Goal: Ask a question

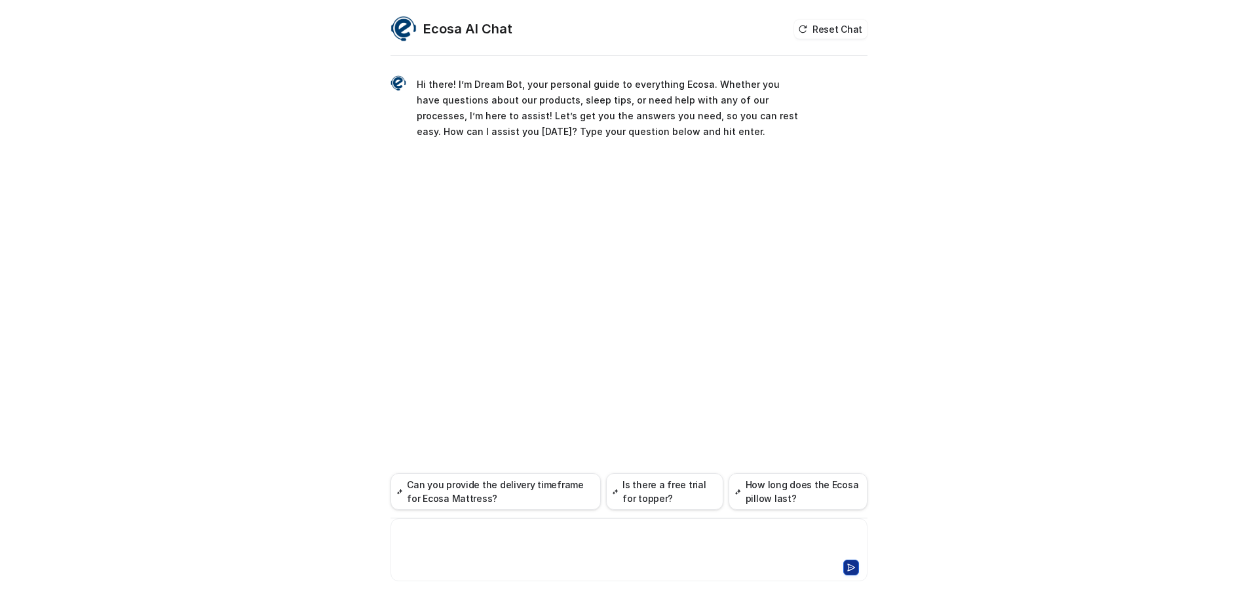
click at [435, 534] on div at bounding box center [629, 542] width 470 height 30
paste div
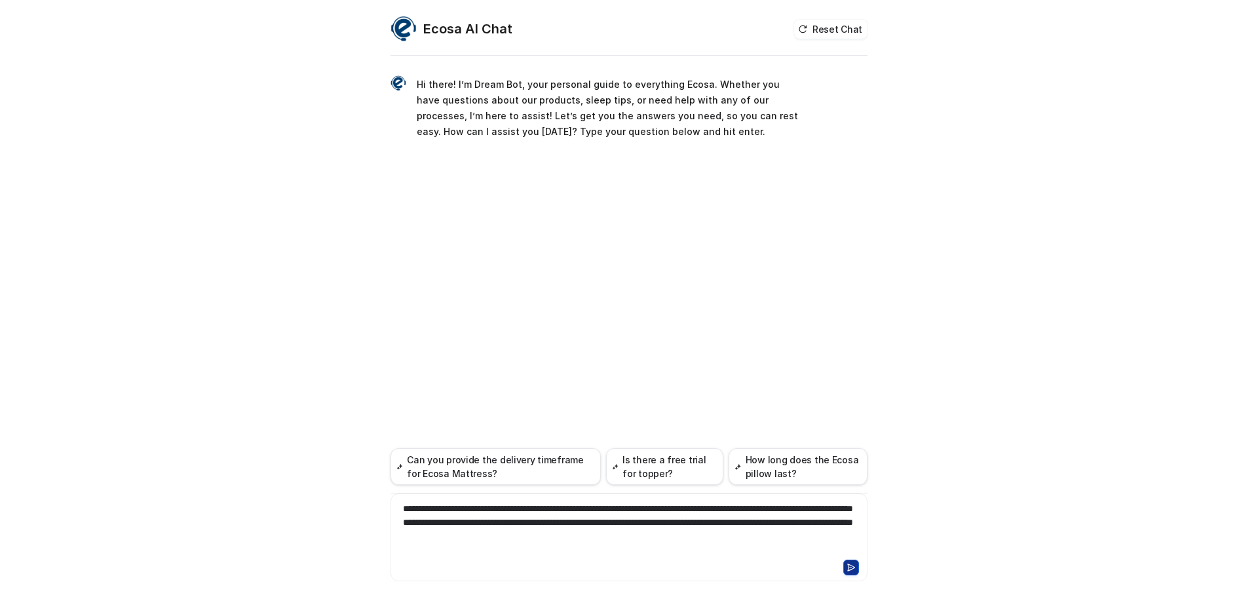
click at [709, 528] on div "**********" at bounding box center [629, 529] width 470 height 55
drag, startPoint x: 796, startPoint y: 535, endPoint x: 806, endPoint y: 527, distance: 13.0
click at [806, 527] on div "**********" at bounding box center [629, 529] width 470 height 55
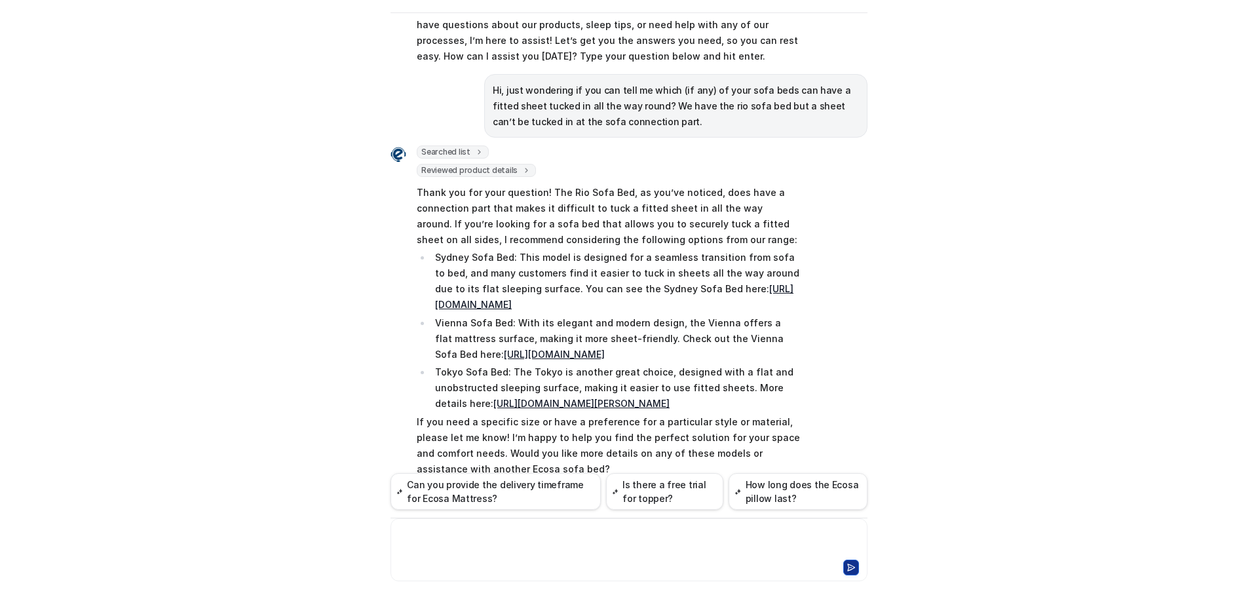
scroll to position [10, 0]
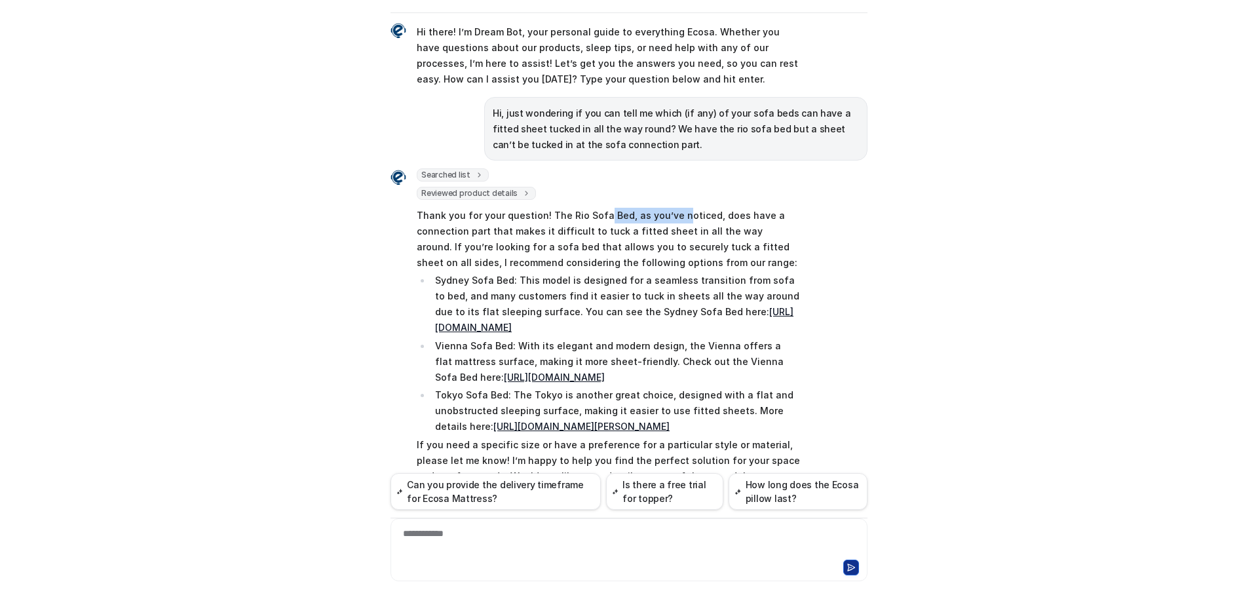
drag, startPoint x: 597, startPoint y: 213, endPoint x: 669, endPoint y: 222, distance: 72.6
click at [669, 222] on p "Thank you for your question! The Rio Sofa Bed, as you’ve noticed, does have a c…" at bounding box center [608, 239] width 383 height 63
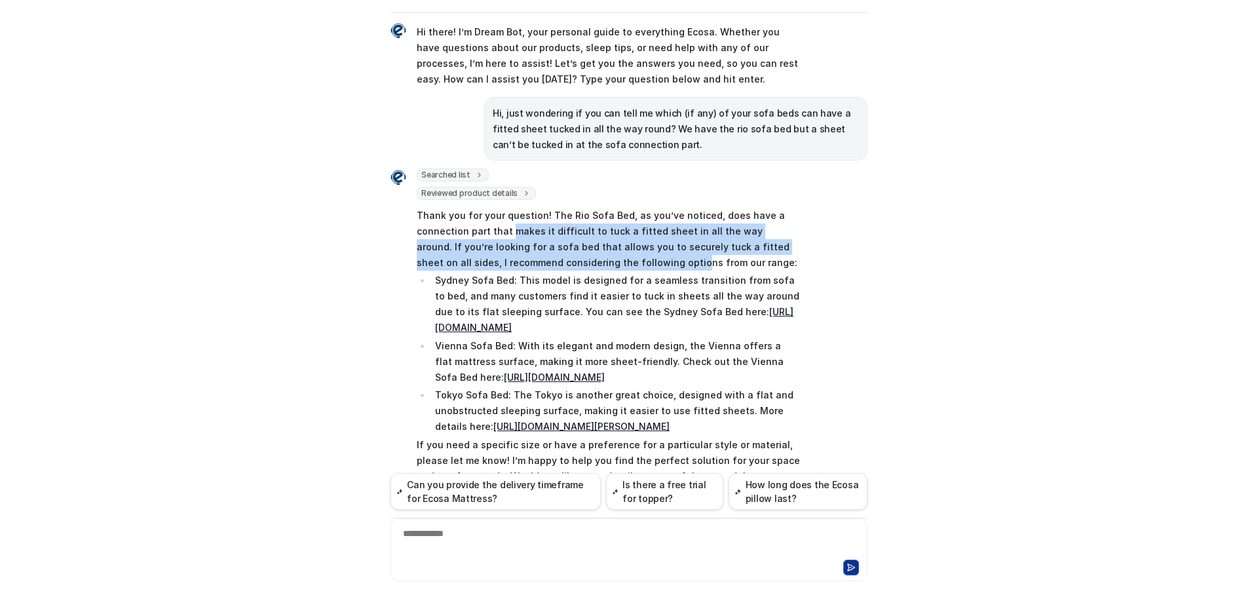
drag, startPoint x: 504, startPoint y: 231, endPoint x: 602, endPoint y: 260, distance: 101.9
click at [602, 260] on p "Thank you for your question! The Rio Sofa Bed, as you’ve noticed, does have a c…" at bounding box center [608, 239] width 383 height 63
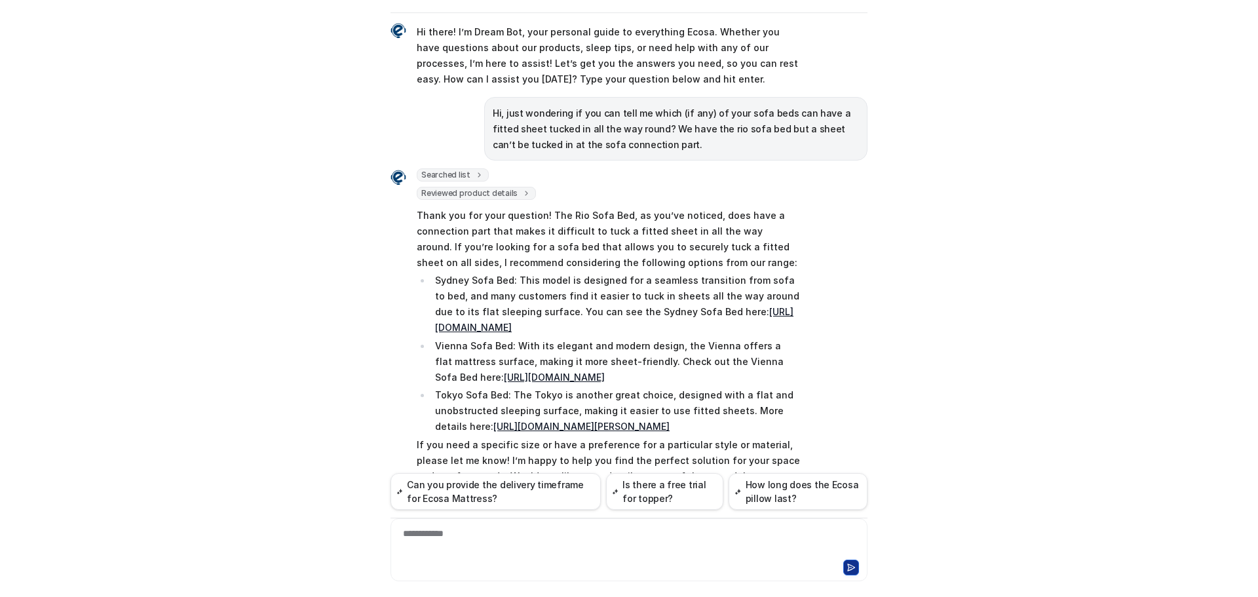
scroll to position [75, 0]
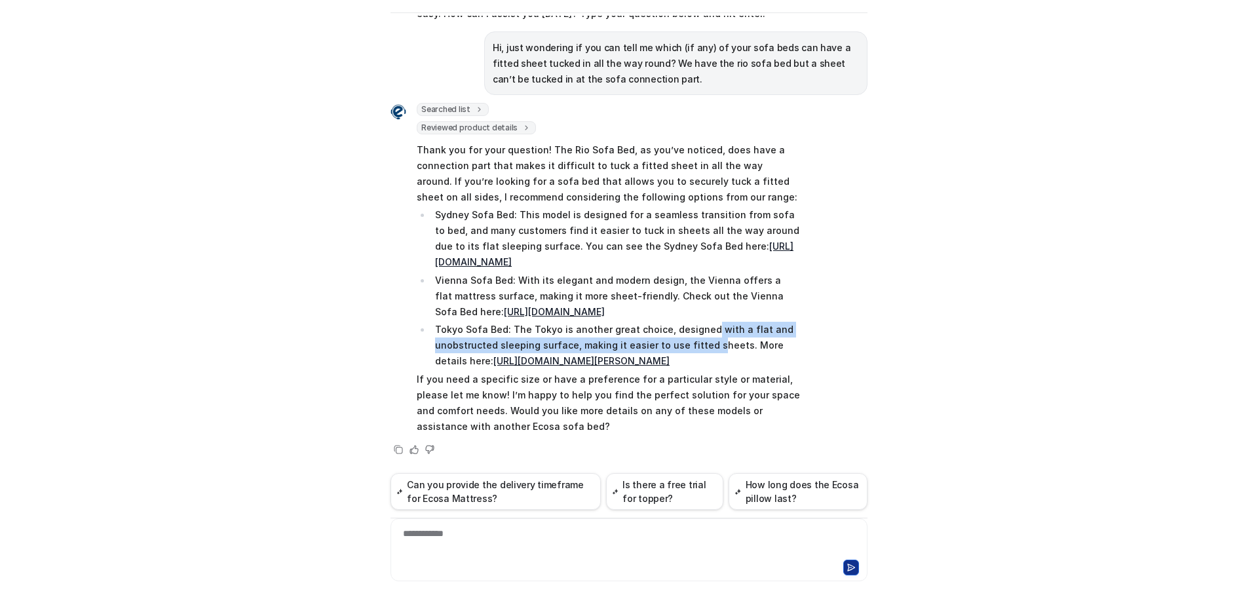
drag, startPoint x: 698, startPoint y: 336, endPoint x: 698, endPoint y: 350, distance: 13.8
click at [698, 350] on p "Tokyo Sofa Bed: The Tokyo is another great choice, designed with a flat and uno…" at bounding box center [617, 345] width 365 height 47
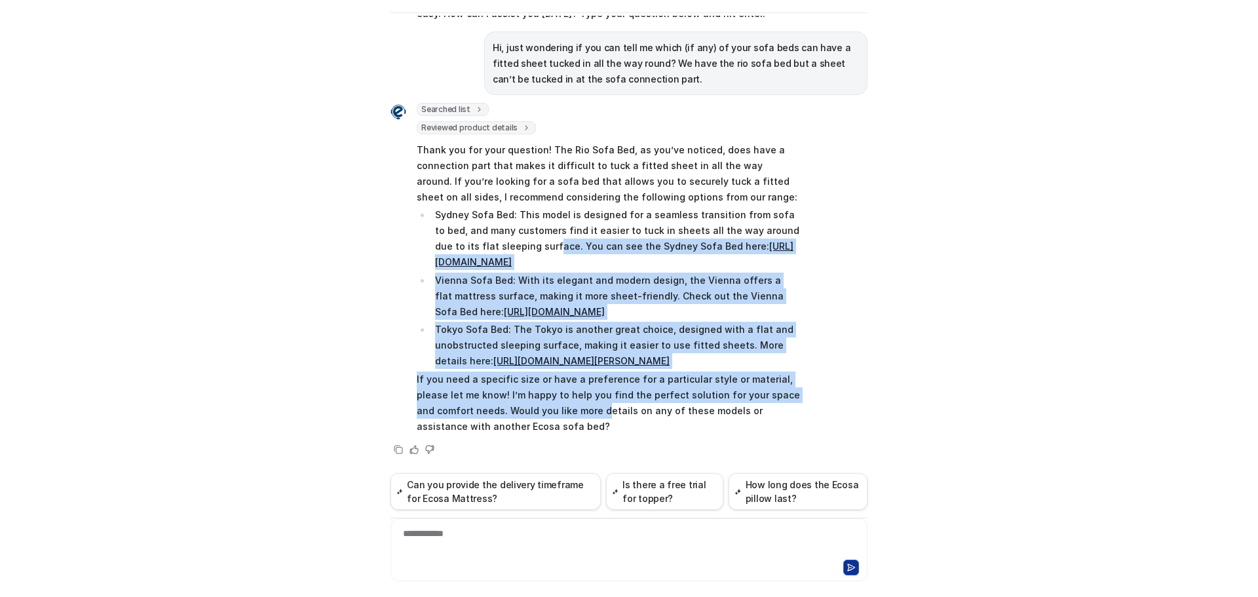
drag, startPoint x: 540, startPoint y: 410, endPoint x: 533, endPoint y: 224, distance: 186.1
click at [515, 220] on span "Thank you for your question! The Rio Sofa Bed, as you’ve noticed, does have a c…" at bounding box center [608, 288] width 383 height 297
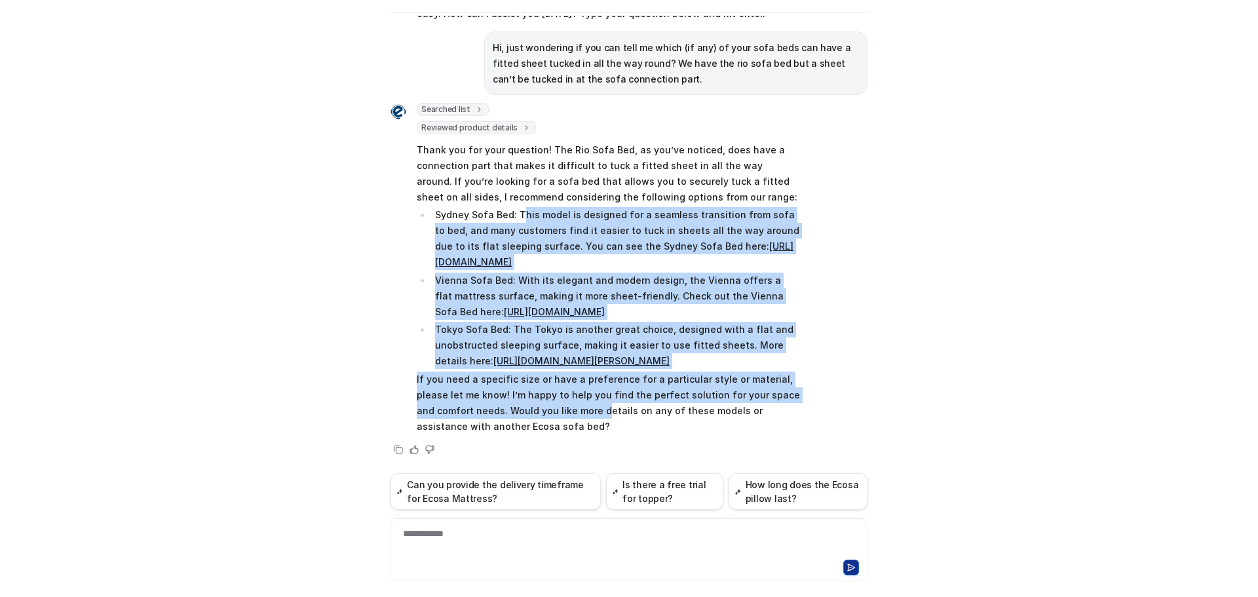
click at [848, 250] on div "Searched list url : "[URL][DOMAIN_NAME]" required_fields : [ "id", "title" ] Re…" at bounding box center [628, 280] width 477 height 354
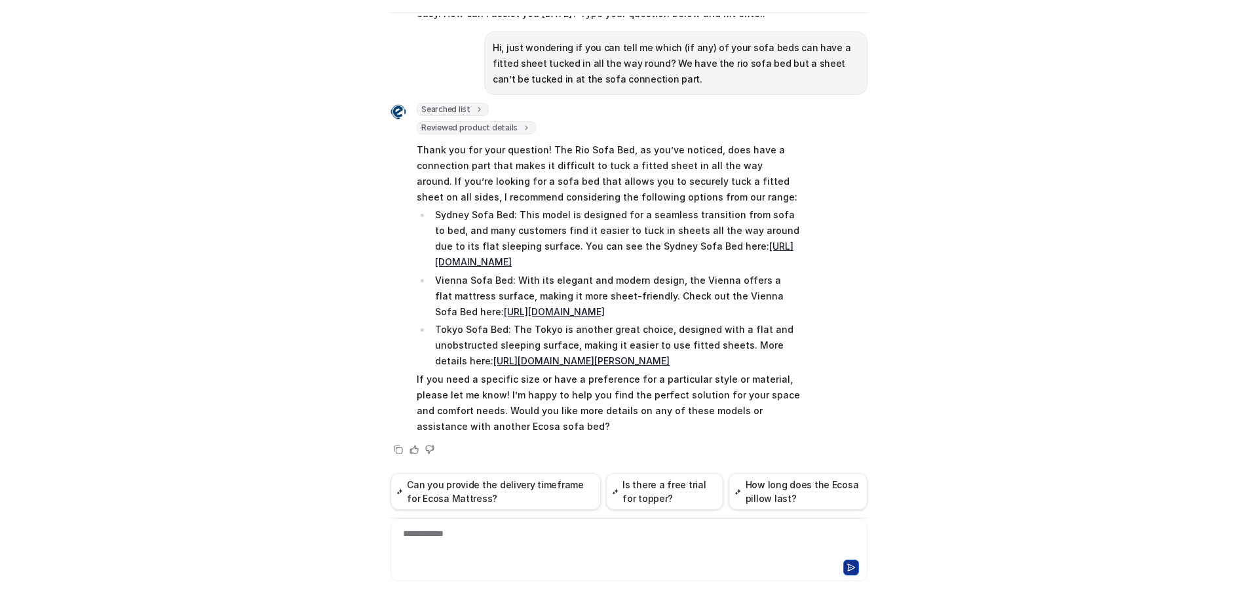
click at [574, 544] on div "**********" at bounding box center [629, 542] width 470 height 30
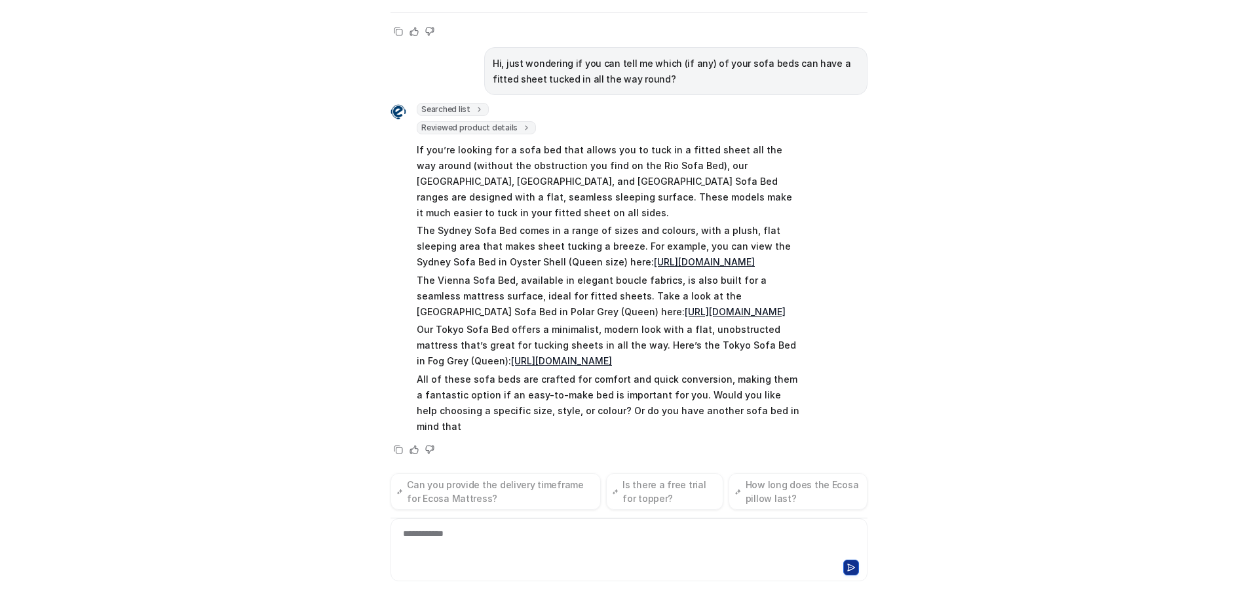
scroll to position [509, 0]
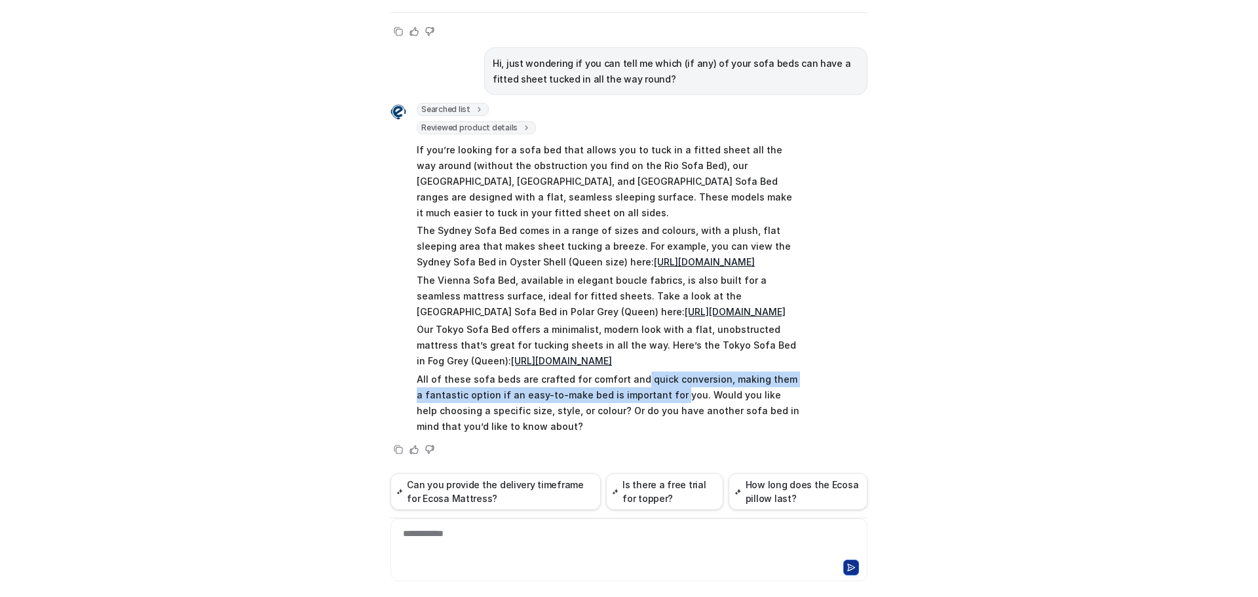
drag, startPoint x: 626, startPoint y: 383, endPoint x: 658, endPoint y: 402, distance: 37.9
click at [658, 402] on p "All of these sofa beds are crafted for comfort and quick conversion, making the…" at bounding box center [608, 402] width 383 height 63
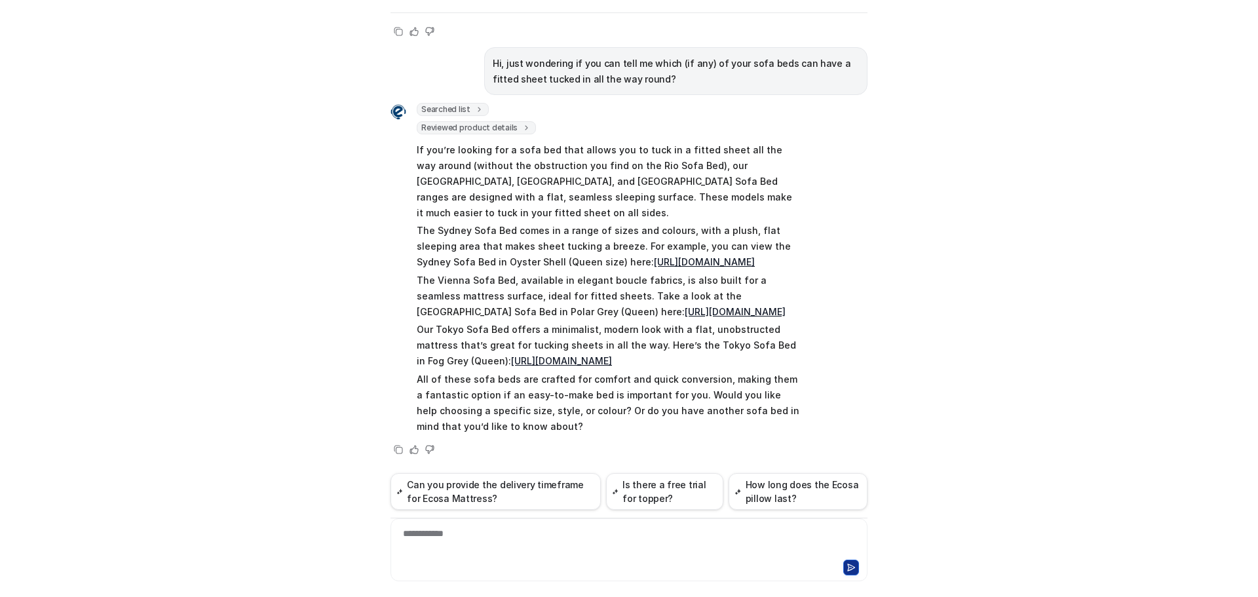
click at [758, 403] on p "All of these sofa beds are crafted for comfort and quick conversion, making the…" at bounding box center [608, 402] width 383 height 63
drag, startPoint x: 734, startPoint y: 180, endPoint x: 746, endPoint y: 166, distance: 19.0
click at [746, 166] on p "If you’re looking for a sofa bed that allows you to tuck in a fitted sheet all …" at bounding box center [608, 181] width 383 height 79
click at [544, 187] on p "If you’re looking for a sofa bed that allows you to tuck in a fitted sheet all …" at bounding box center [608, 181] width 383 height 79
drag, startPoint x: 762, startPoint y: 176, endPoint x: 746, endPoint y: 162, distance: 20.9
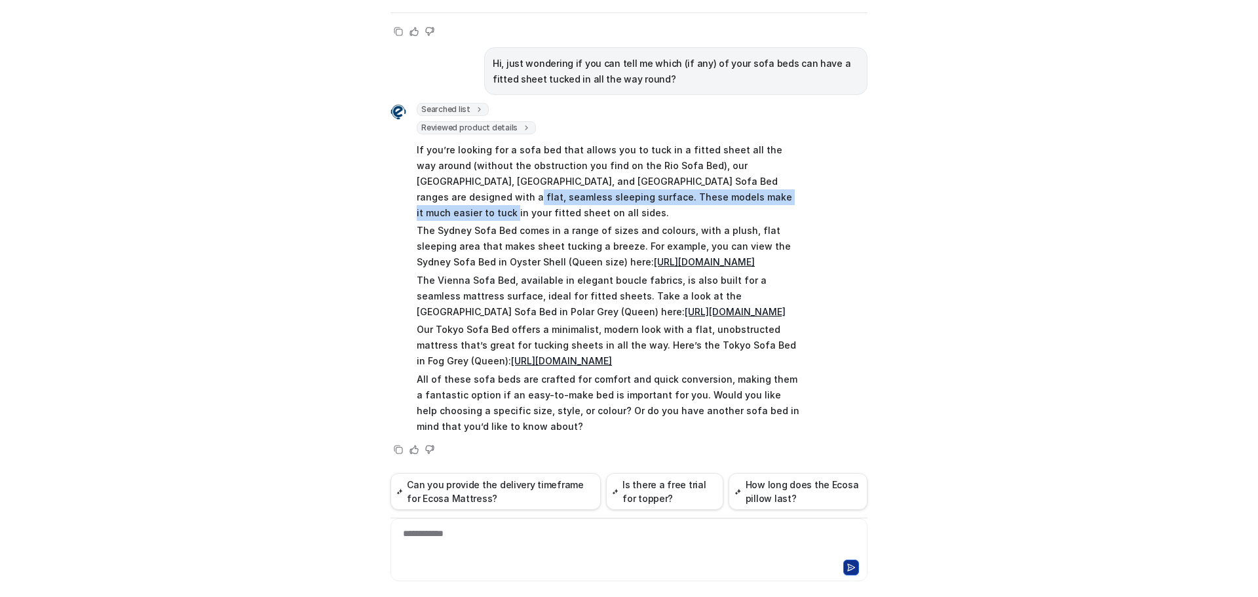
click at [746, 162] on p "If you’re looking for a sofa bed that allows you to tuck in a fitted sheet all …" at bounding box center [608, 181] width 383 height 79
click at [662, 142] on p "If you’re looking for a sofa bed that allows you to tuck in a fitted sheet all …" at bounding box center [608, 181] width 383 height 79
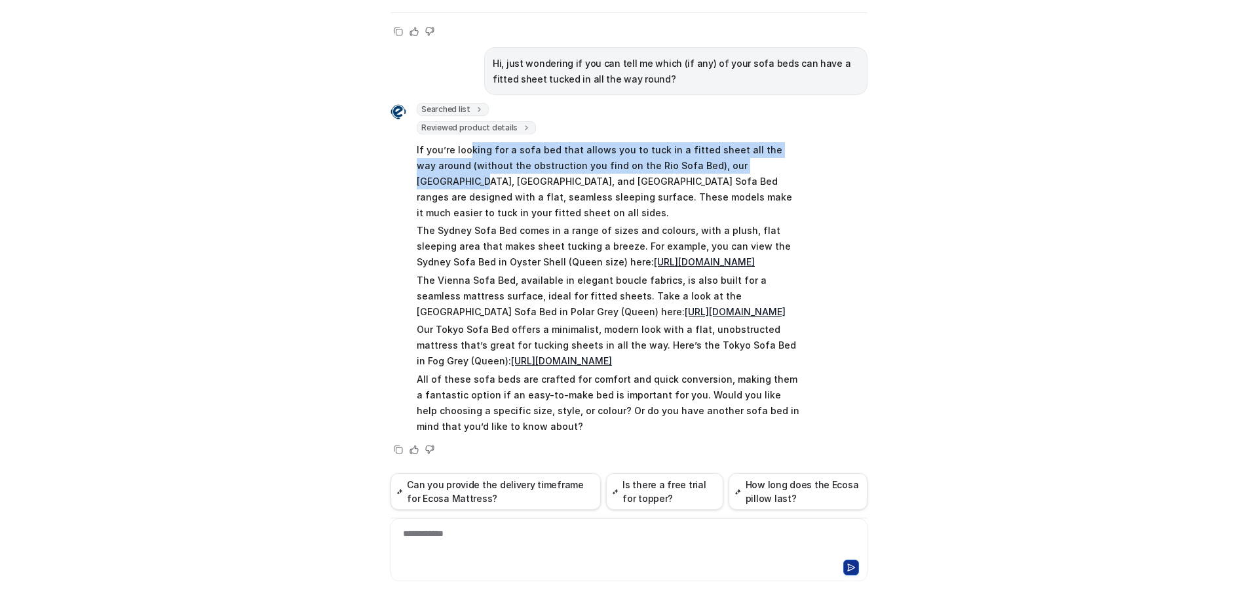
drag, startPoint x: 489, startPoint y: 138, endPoint x: 766, endPoint y: 149, distance: 277.3
click at [766, 149] on p "If you’re looking for a sofa bed that allows you to tuck in a fitted sheet all …" at bounding box center [608, 181] width 383 height 79
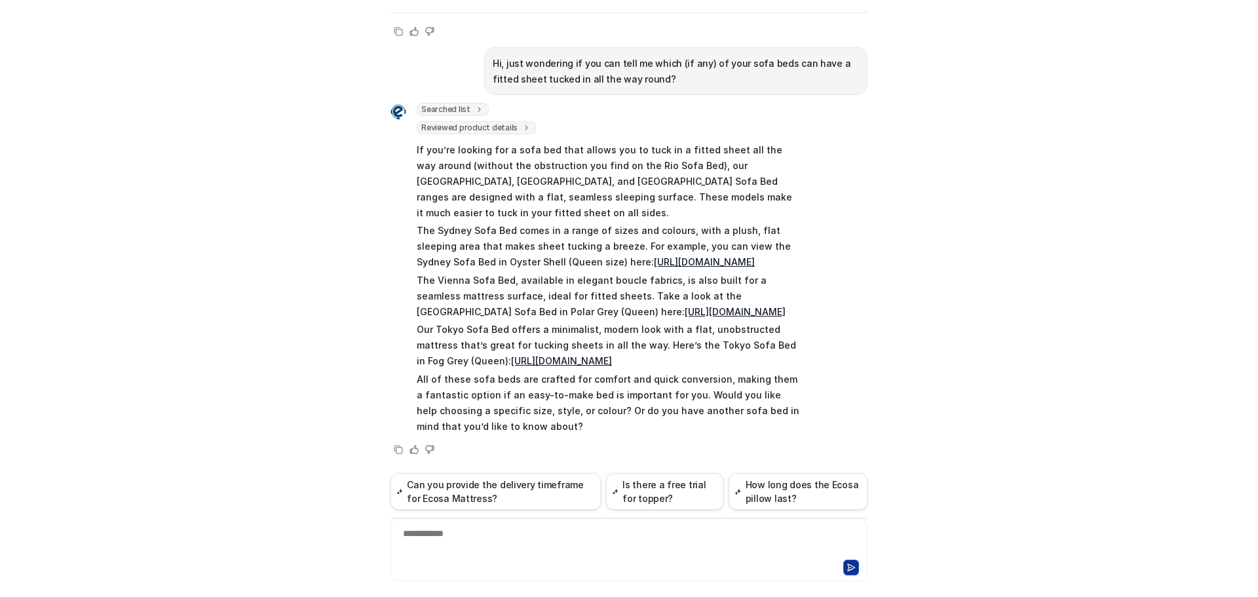
click at [762, 159] on p "If you’re looking for a sofa bed that allows you to tuck in a fitted sheet all …" at bounding box center [608, 181] width 383 height 79
